Goal: Connect with others: Connect with other users

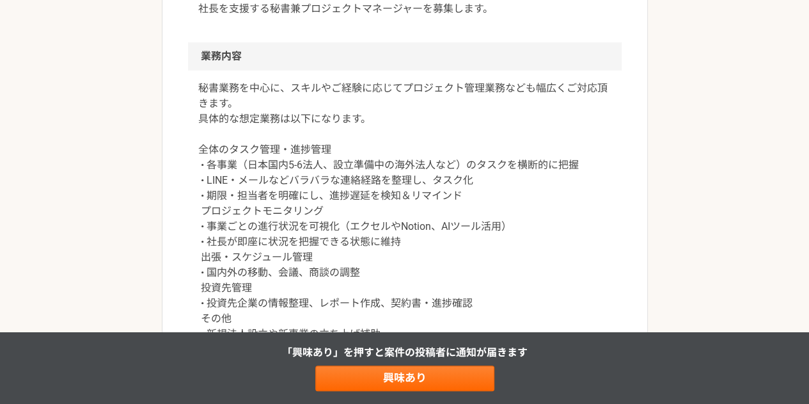
scroll to position [481, 0]
click at [483, 255] on p "秘書業務を中心に、スキルやご経験に応じてプロジェクト管理業務なども幅広くご対応頂きます。 具体的な想定業務は以下になります。 全体のタスク管理・進捗管理 • …" at bounding box center [404, 218] width 413 height 276
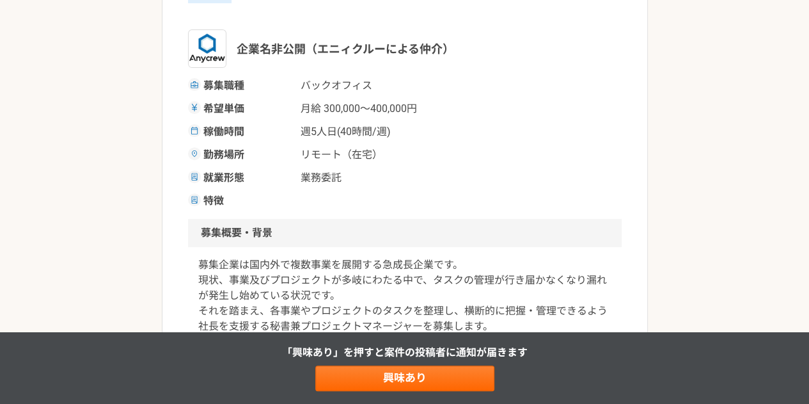
scroll to position [162, 0]
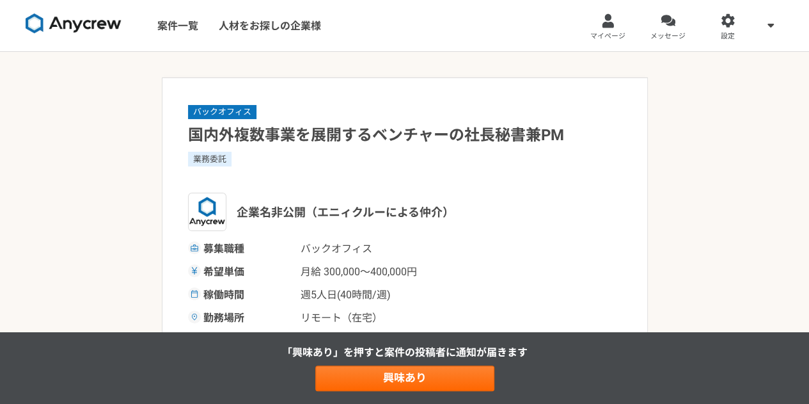
click at [391, 393] on div "「興味あり」を押すと 案件の投稿者に通知が届きます 興味あり" at bounding box center [404, 368] width 809 height 72
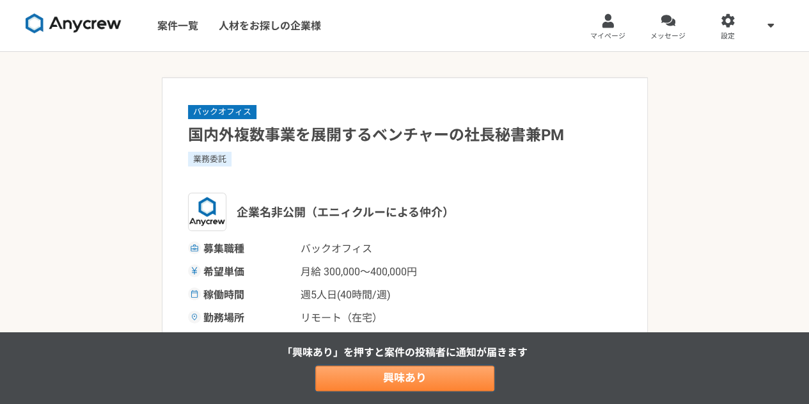
click at [409, 375] on link "興味あり" at bounding box center [404, 378] width 179 height 26
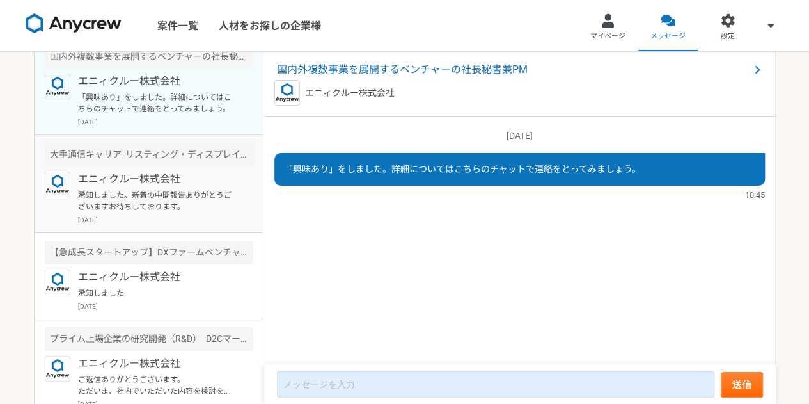
scroll to position [15, 0]
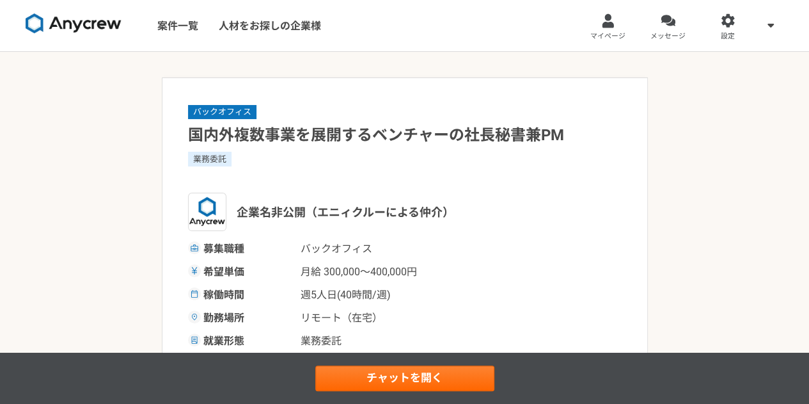
click at [458, 331] on div "募集職種 バックオフィス 希望単価 月給 300,000〜400,000円 稼働時間 週5人日(40時間/週) 勤務場所 リモート（在宅） 就業形態 業務委託…" at bounding box center [405, 306] width 434 height 130
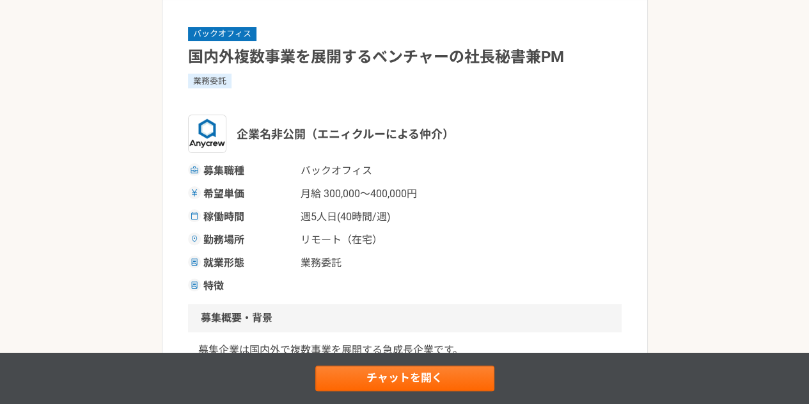
scroll to position [79, 0]
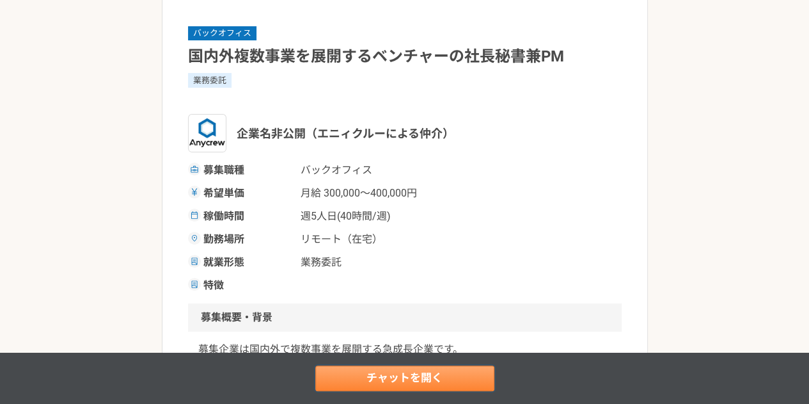
click at [430, 375] on link "チャットを開く" at bounding box center [404, 378] width 179 height 26
